Goal: Navigation & Orientation: Go to known website

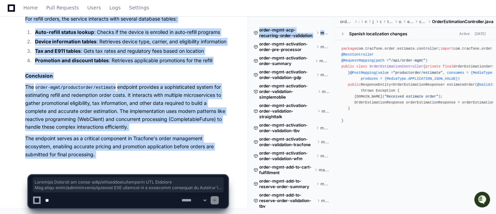
scroll to position [2625, 0]
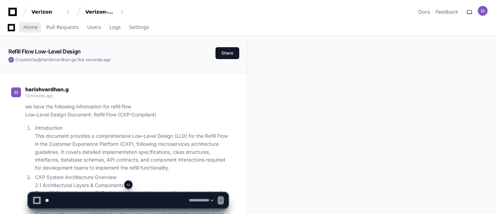
select select "*********"
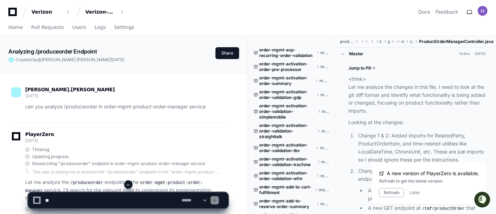
scroll to position [80, 0]
